Goal: Task Accomplishment & Management: Use online tool/utility

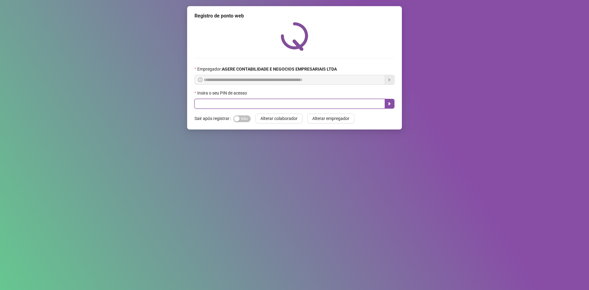
click at [203, 104] on input "text" at bounding box center [289, 104] width 191 height 10
type input "*****"
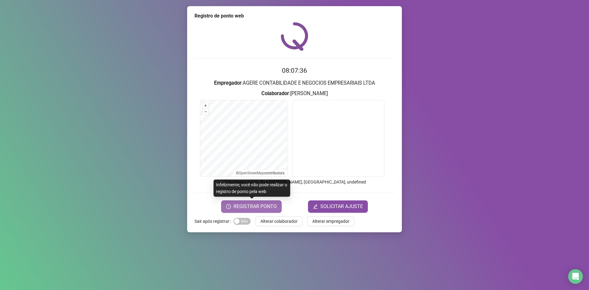
click at [260, 203] on span "REGISTRAR PONTO" at bounding box center [254, 206] width 43 height 7
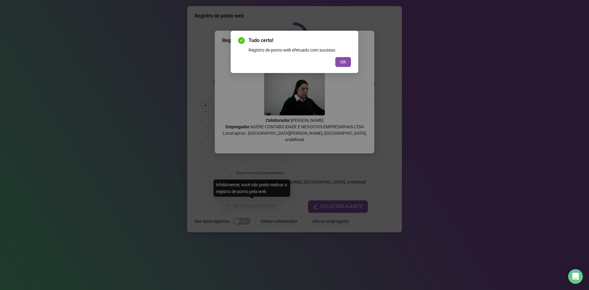
click at [352, 62] on div "Tudo certo! Registro de ponto web efetuado com sucesso. OK" at bounding box center [295, 52] width 128 height 42
click at [344, 62] on span "OK" at bounding box center [343, 62] width 6 height 7
click at [344, 62] on div "Tudo certo! Registro de ponto web efetuado com sucesso. OK" at bounding box center [294, 145] width 589 height 290
